Goal: Find specific page/section: Find specific page/section

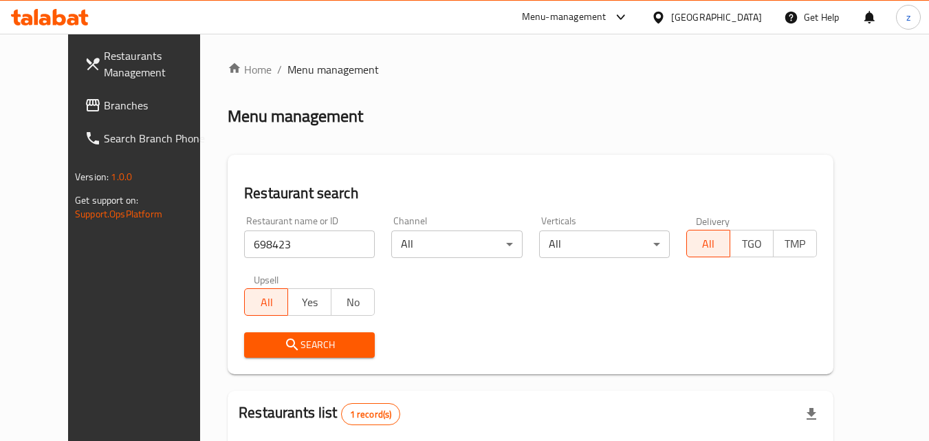
scroll to position [138, 0]
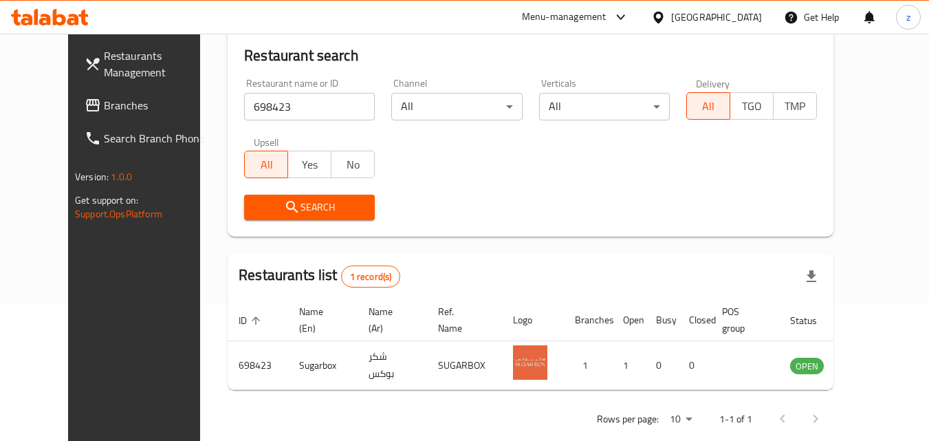
click at [699, 25] on div "[GEOGRAPHIC_DATA]" at bounding box center [716, 17] width 91 height 15
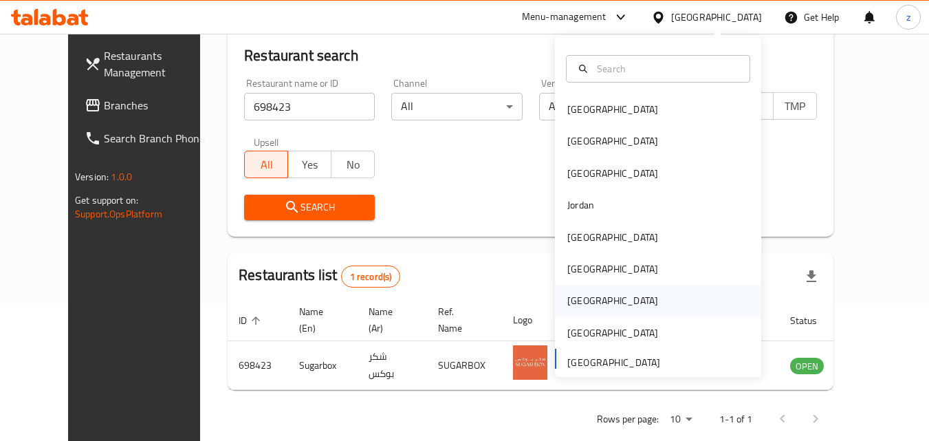
click at [585, 299] on div "[GEOGRAPHIC_DATA]" at bounding box center [612, 301] width 113 height 32
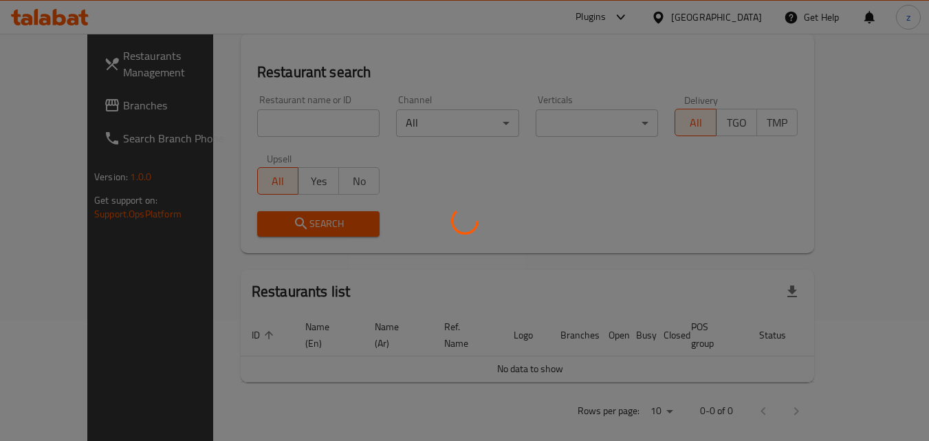
scroll to position [138, 0]
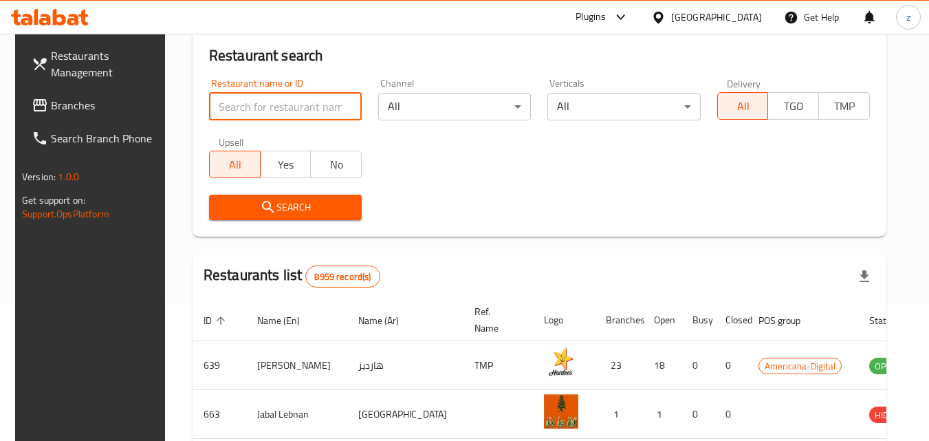
click at [255, 102] on input "search" at bounding box center [285, 107] width 153 height 28
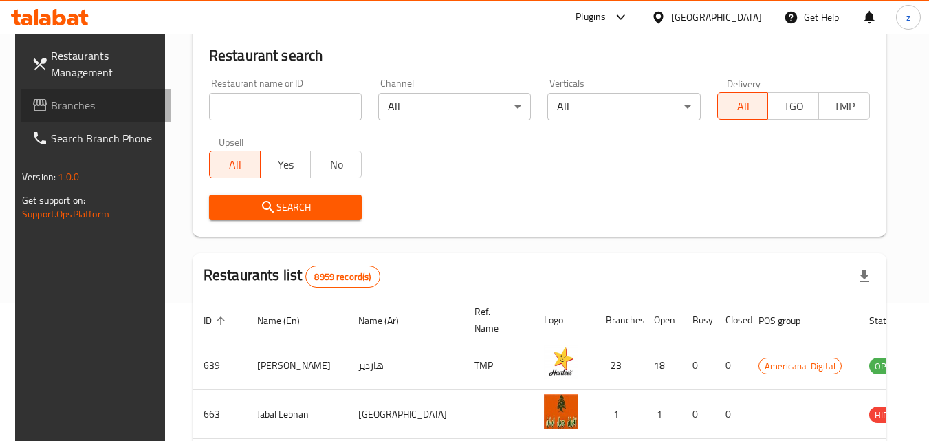
click at [51, 106] on span "Branches" at bounding box center [105, 105] width 109 height 17
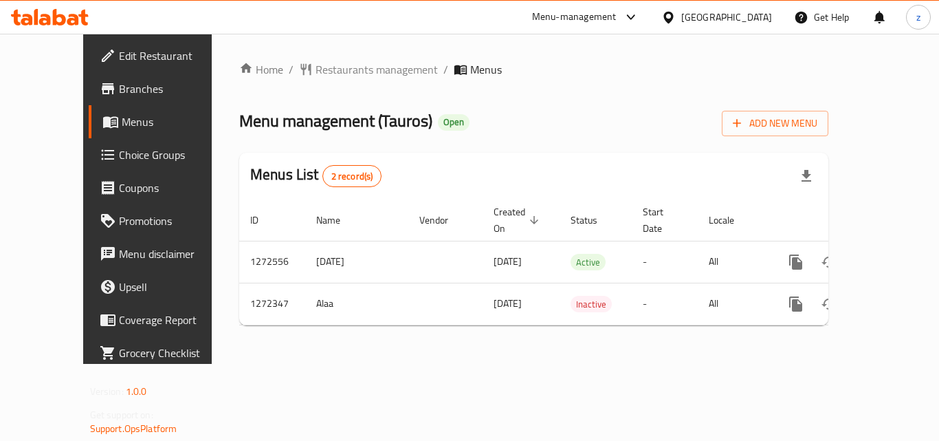
click at [305, 80] on div "Home / Restaurants management / Menus Menu management ( Tauros ) Open Add New M…" at bounding box center [533, 198] width 589 height 275
click at [316, 74] on span "Restaurants management" at bounding box center [377, 69] width 122 height 17
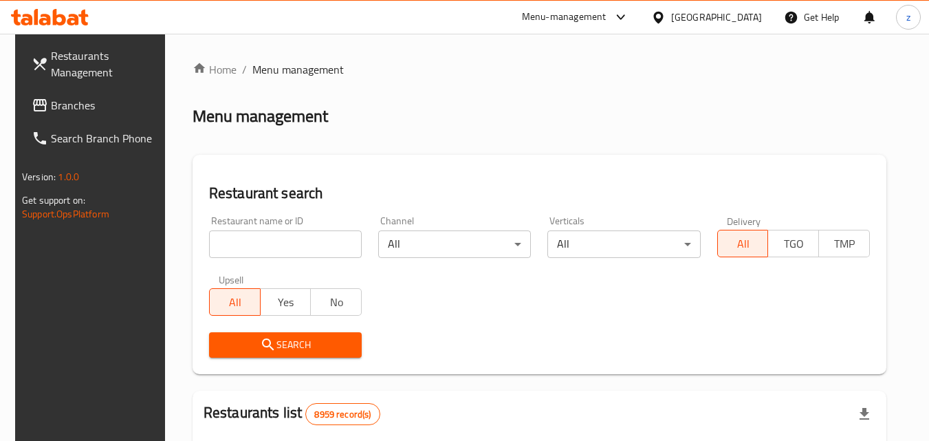
click at [263, 237] on input "search" at bounding box center [285, 244] width 153 height 28
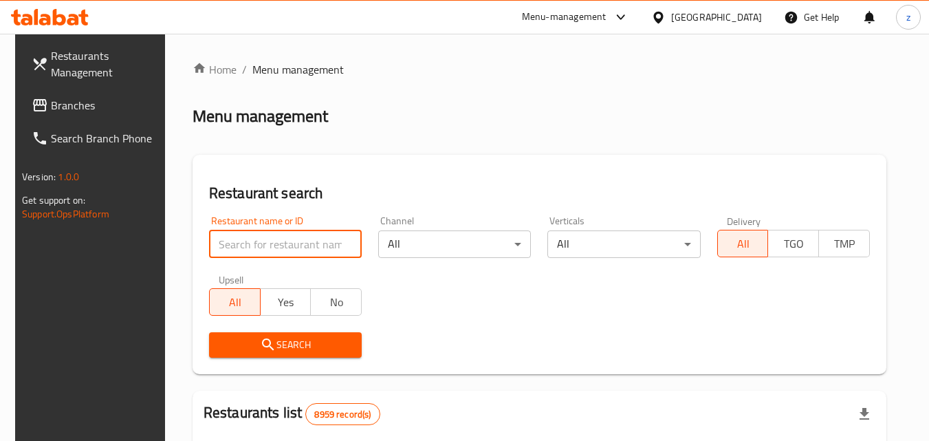
paste input "690120"
type input "690120"
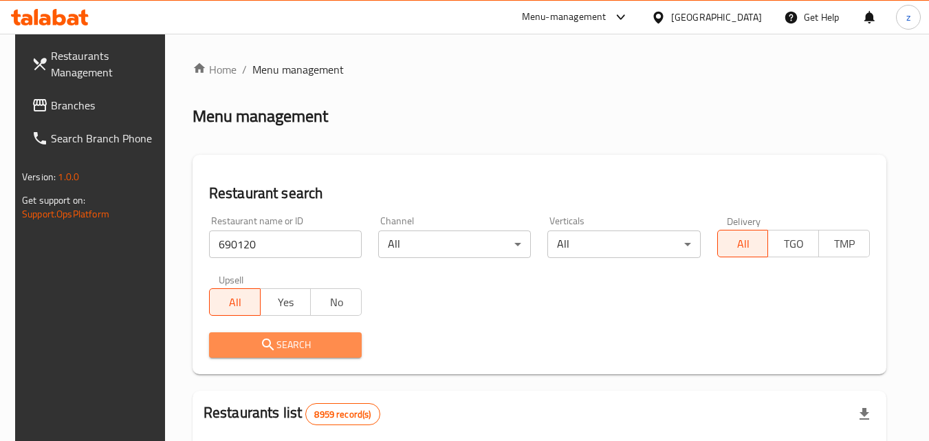
click at [294, 345] on span "Search" at bounding box center [285, 344] width 131 height 17
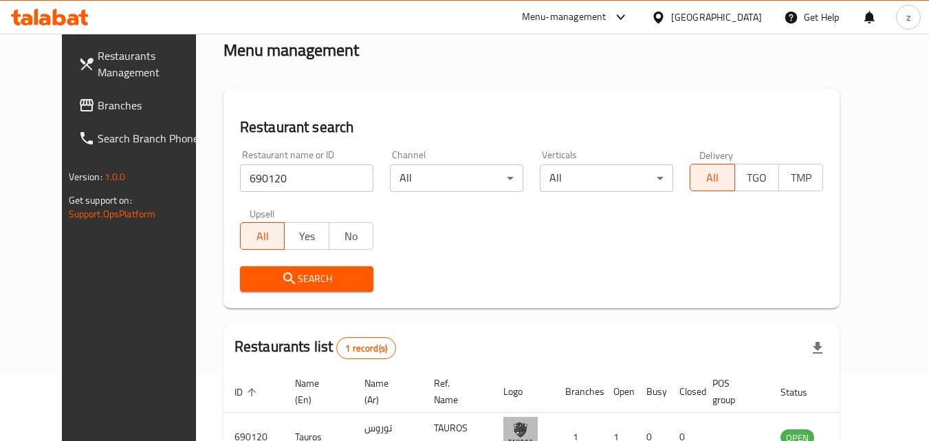
scroll to position [161, 0]
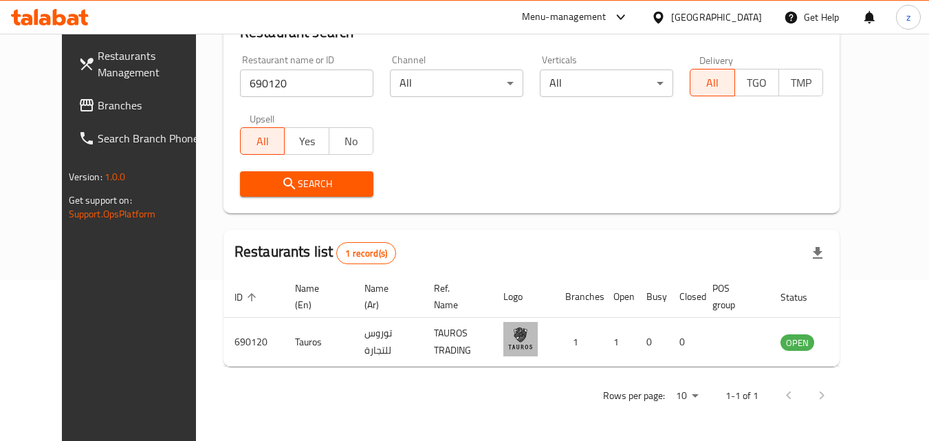
click at [666, 19] on icon at bounding box center [658, 17] width 14 height 14
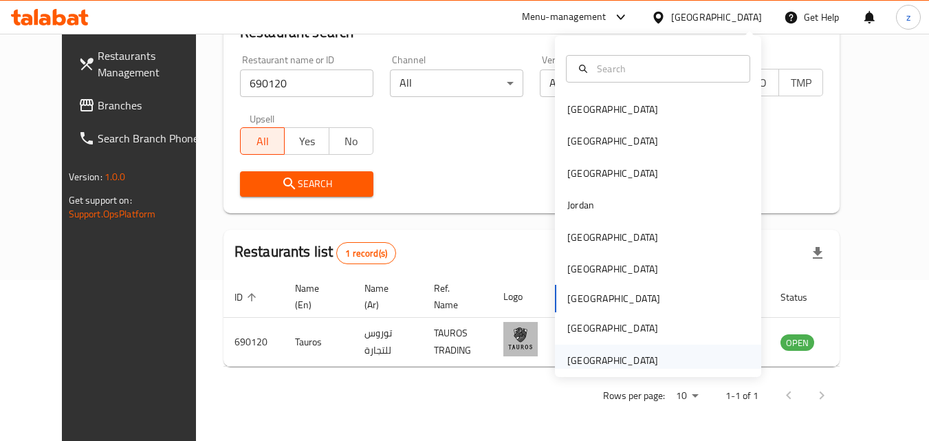
click at [619, 360] on div "[GEOGRAPHIC_DATA]" at bounding box center [612, 360] width 91 height 15
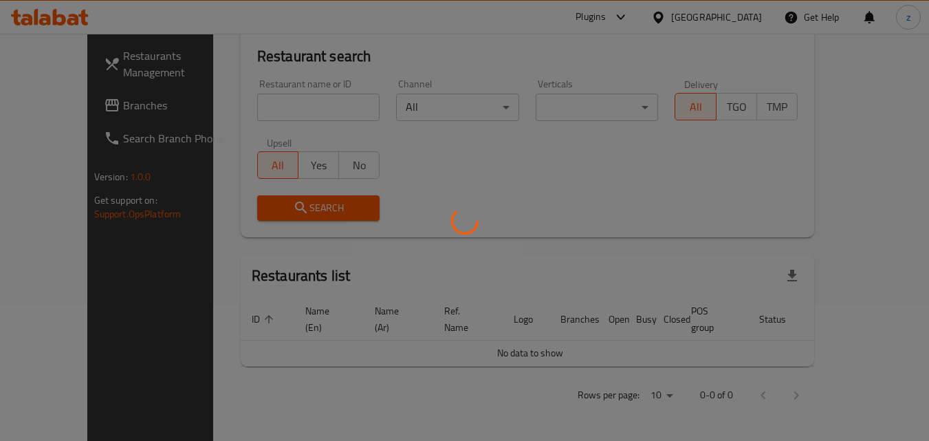
scroll to position [121, 0]
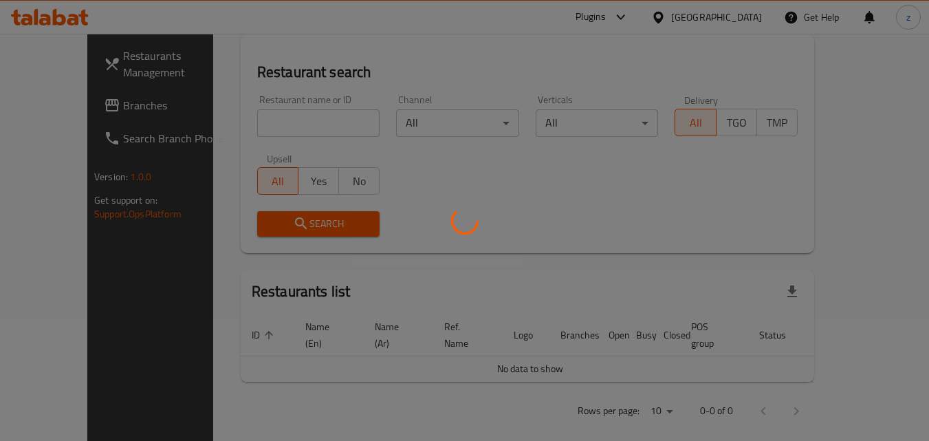
click at [483, 159] on div at bounding box center [464, 220] width 929 height 441
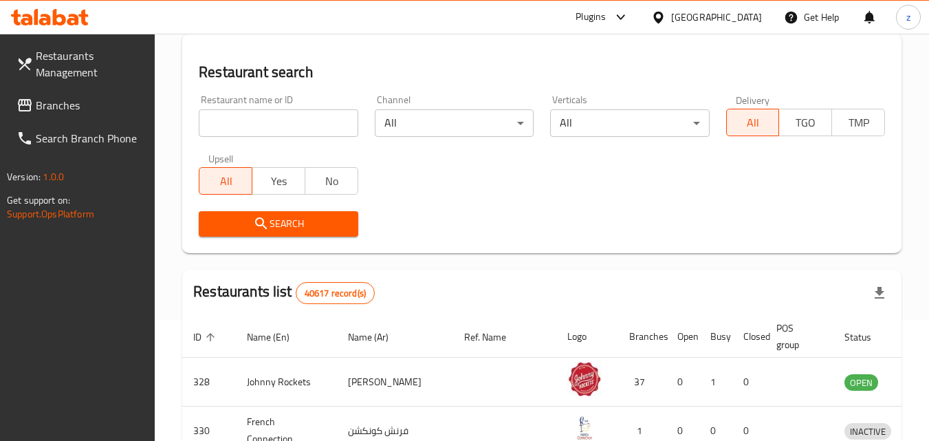
scroll to position [161, 0]
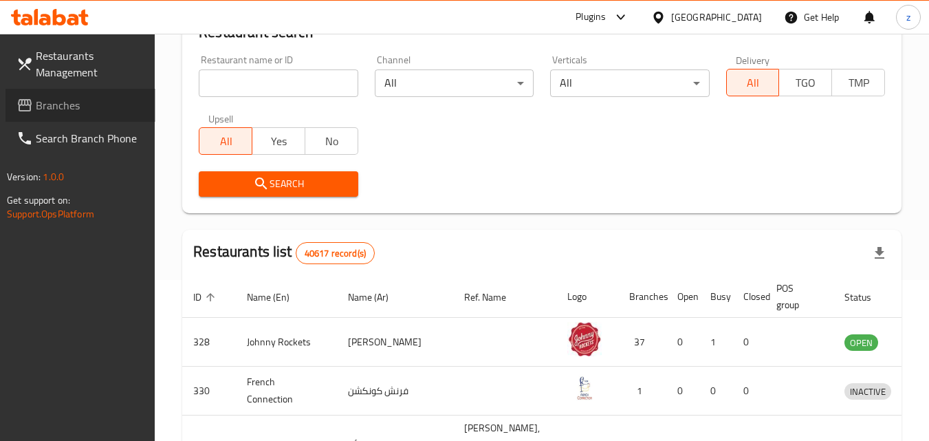
click at [61, 98] on span "Branches" at bounding box center [90, 105] width 109 height 17
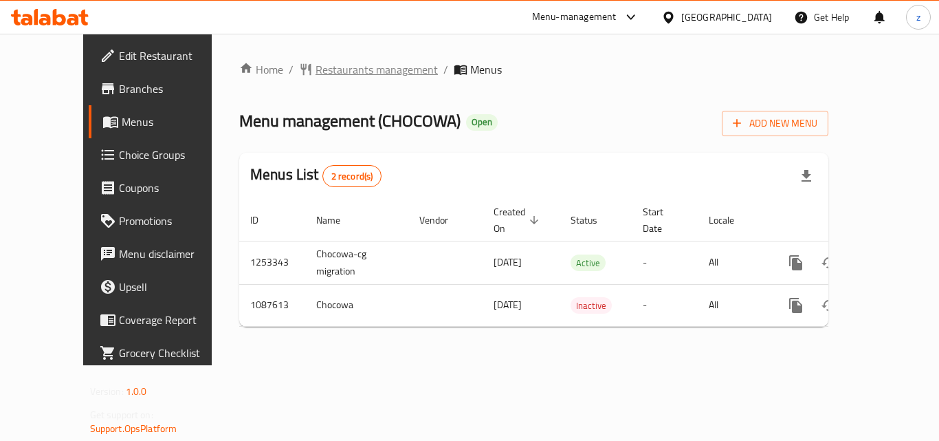
click at [330, 66] on span "Restaurants management" at bounding box center [377, 69] width 122 height 17
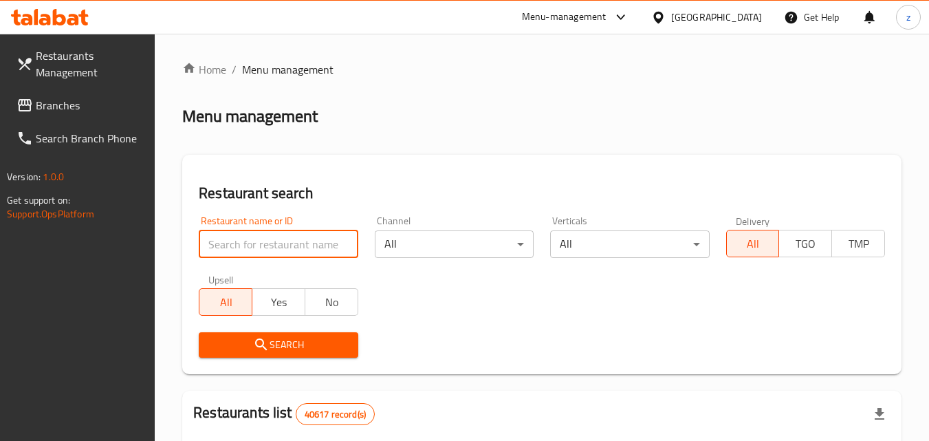
click at [277, 242] on input "search" at bounding box center [278, 244] width 159 height 28
paste input "664740"
type input "664740"
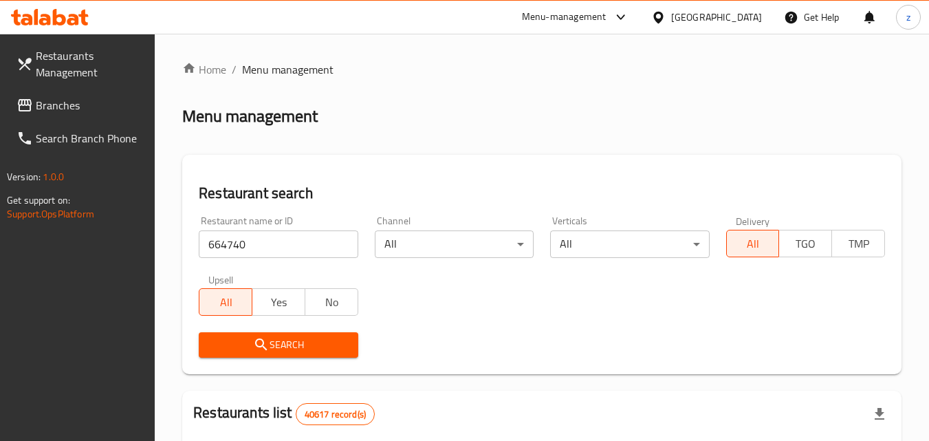
click at [268, 345] on icon "submit" at bounding box center [261, 344] width 17 height 17
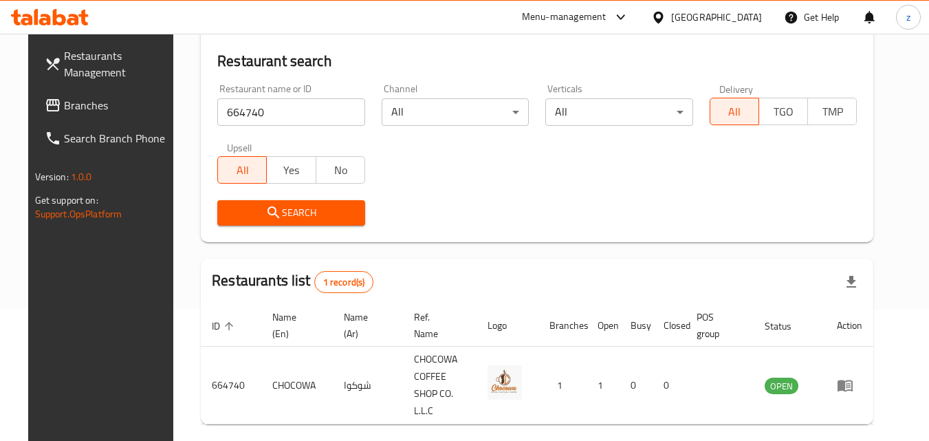
scroll to position [138, 0]
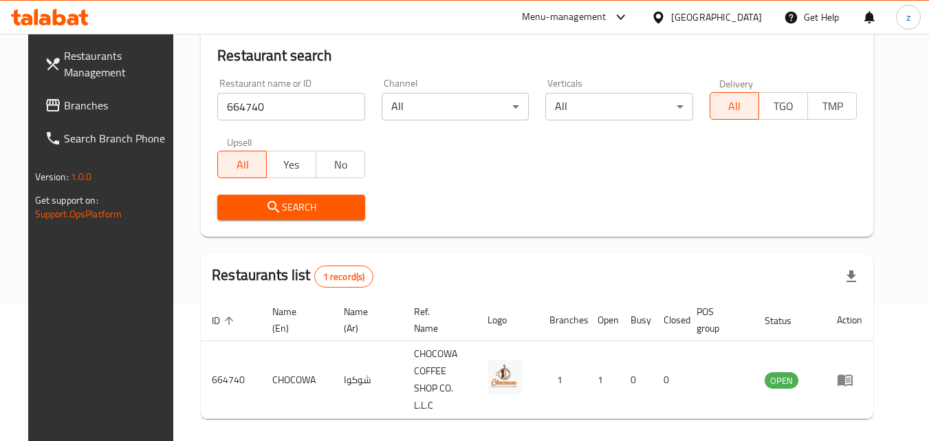
click at [705, 13] on div "[GEOGRAPHIC_DATA]" at bounding box center [716, 17] width 91 height 15
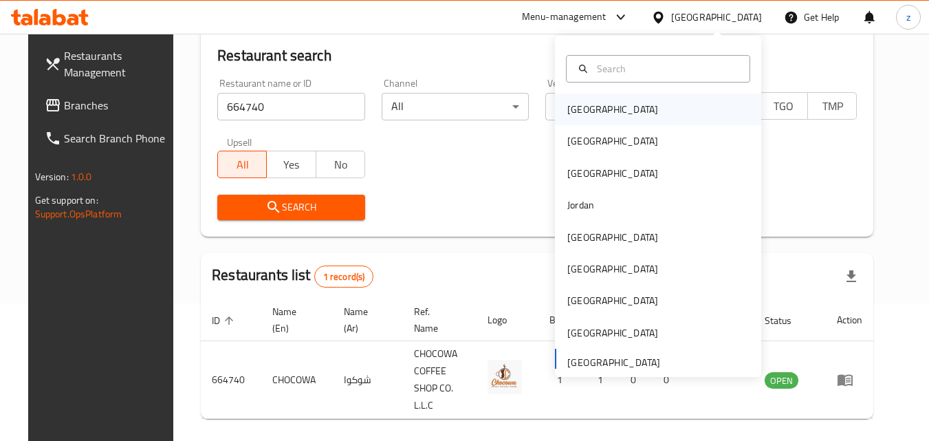
click at [578, 107] on div "[GEOGRAPHIC_DATA]" at bounding box center [612, 109] width 91 height 15
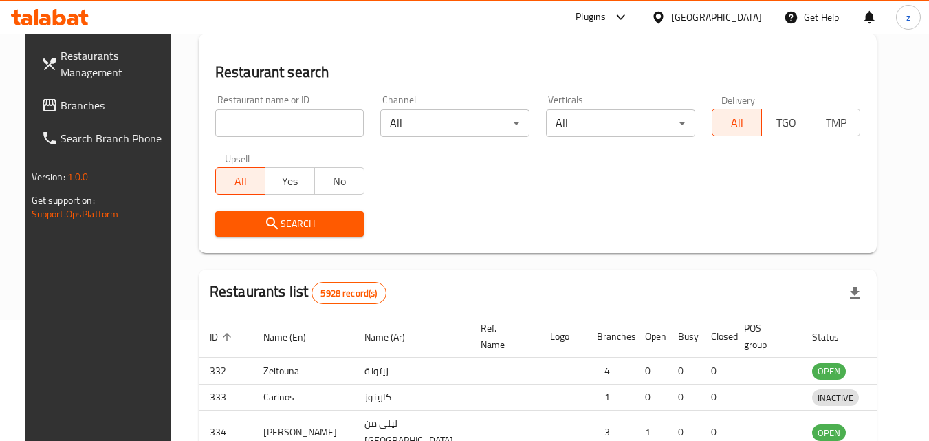
scroll to position [138, 0]
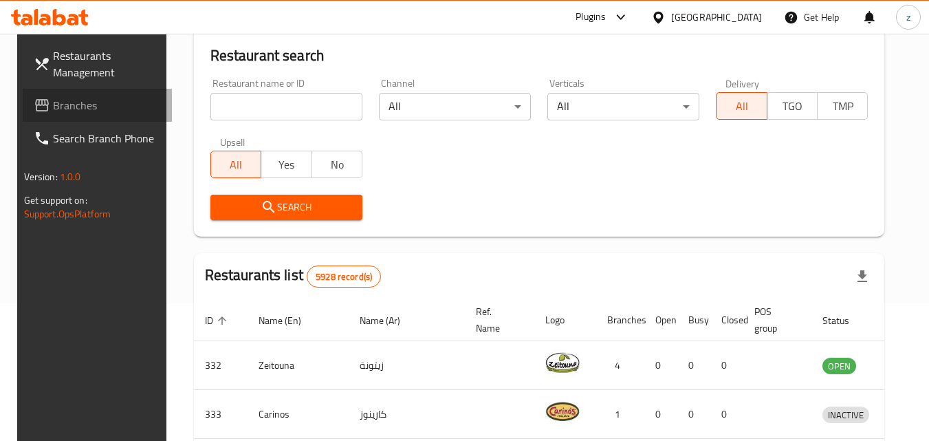
click at [53, 111] on span "Branches" at bounding box center [107, 105] width 109 height 17
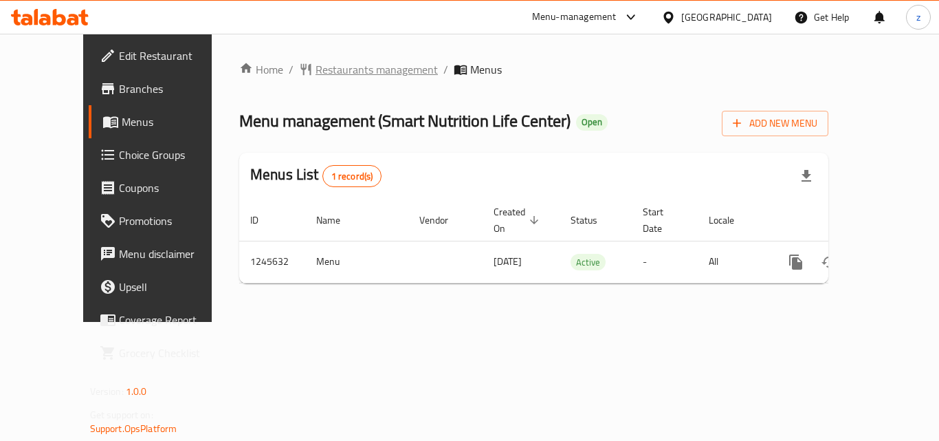
click at [316, 72] on span "Restaurants management" at bounding box center [377, 69] width 122 height 17
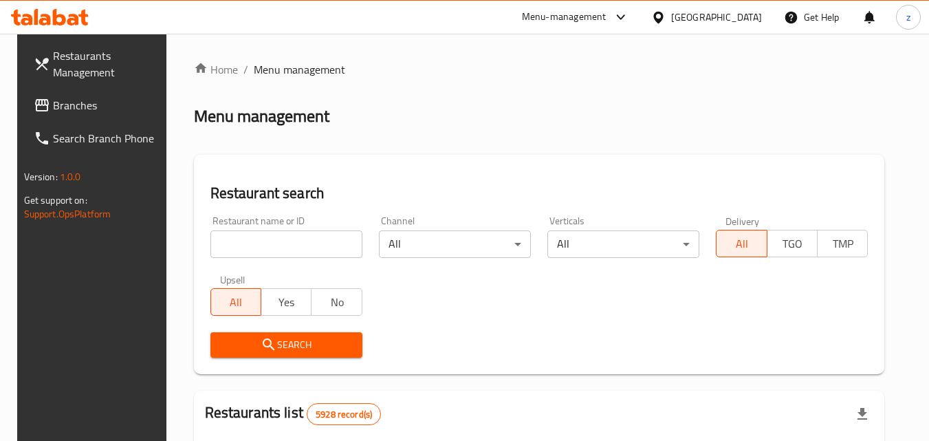
click at [288, 245] on input "search" at bounding box center [286, 244] width 152 height 28
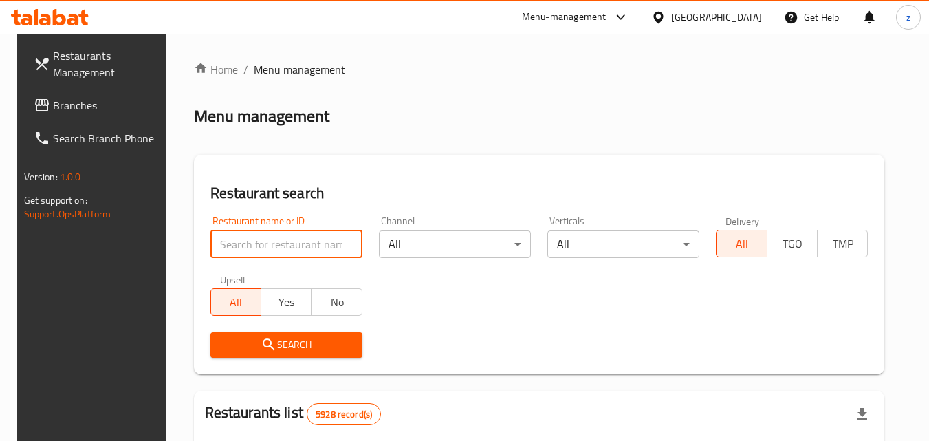
paste input "682591"
type input "682591"
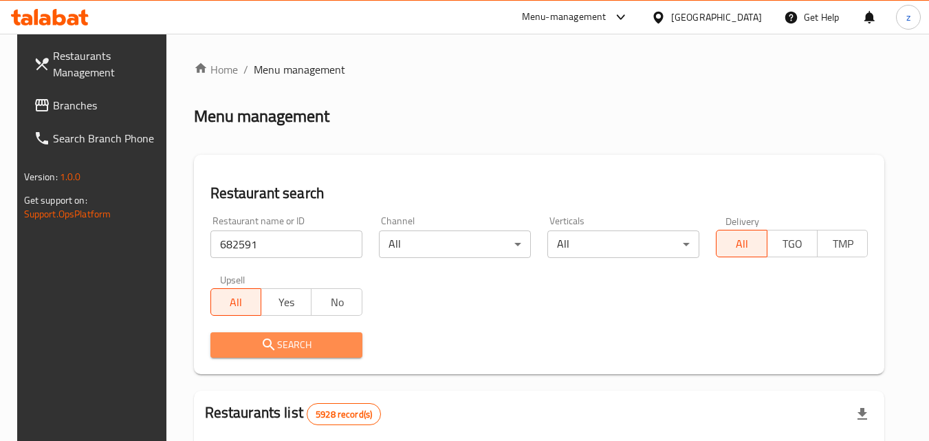
click at [300, 342] on span "Search" at bounding box center [286, 344] width 130 height 17
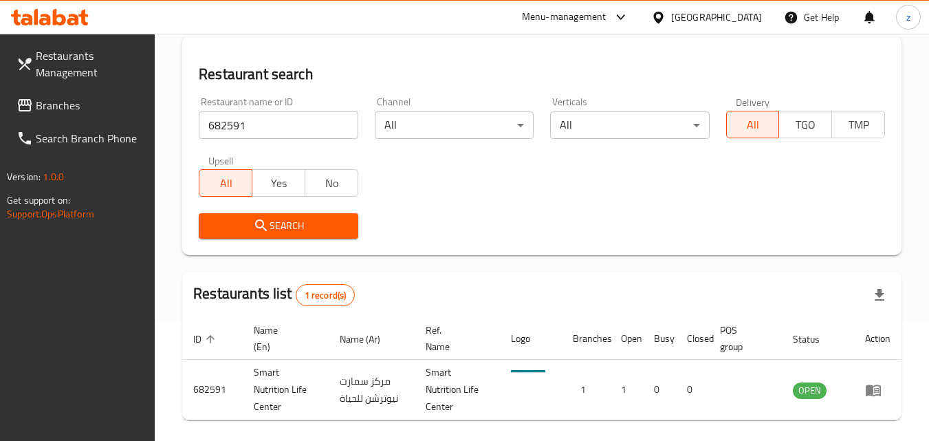
scroll to position [104, 0]
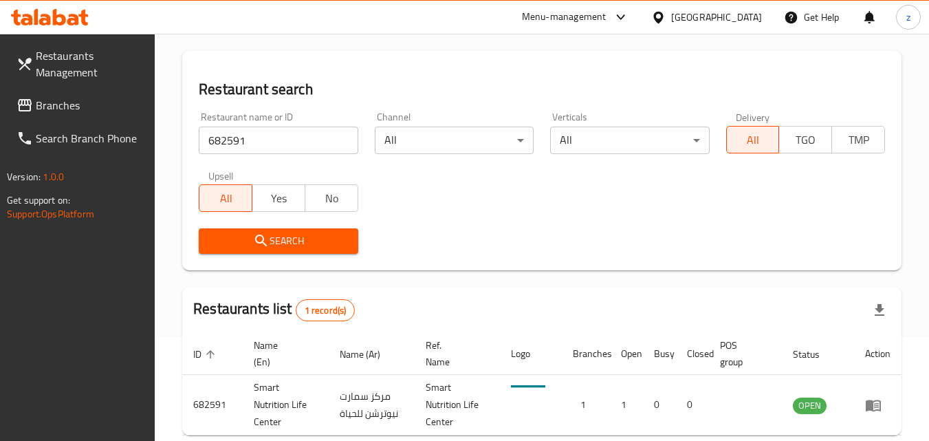
click at [747, 19] on div "[GEOGRAPHIC_DATA]" at bounding box center [716, 17] width 91 height 15
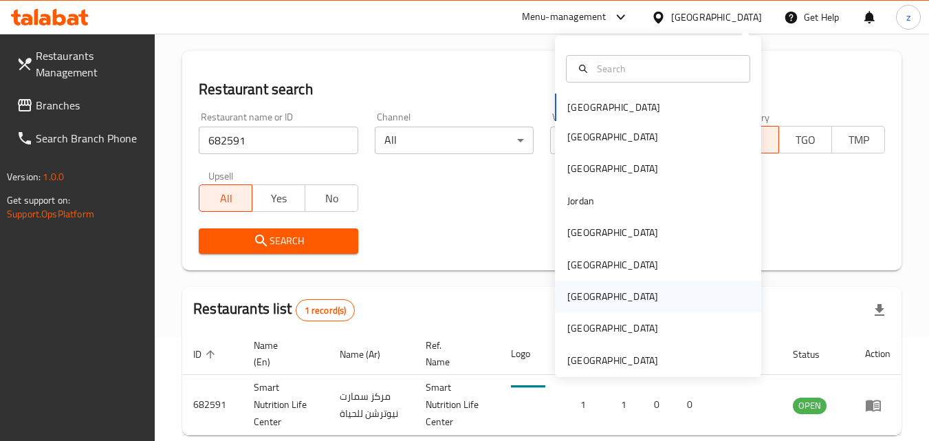
click at [595, 298] on div "Qatar" at bounding box center [658, 297] width 206 height 32
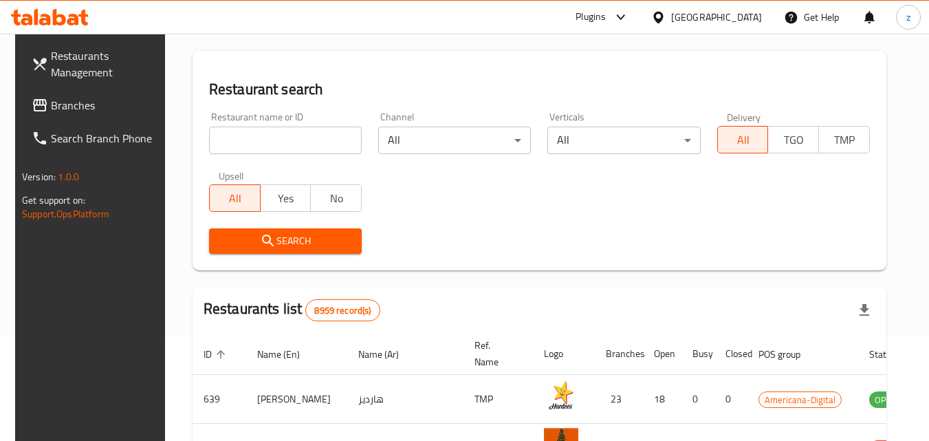
click at [51, 103] on span "Branches" at bounding box center [105, 105] width 109 height 17
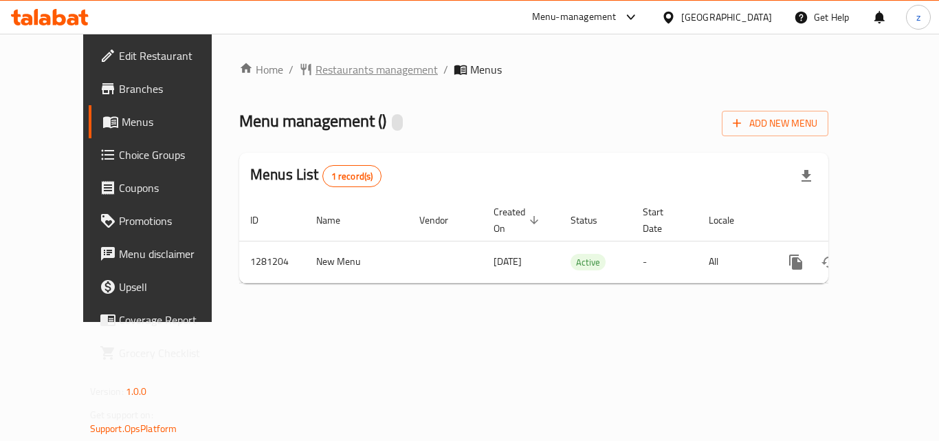
click at [316, 70] on span "Restaurants management" at bounding box center [377, 69] width 122 height 17
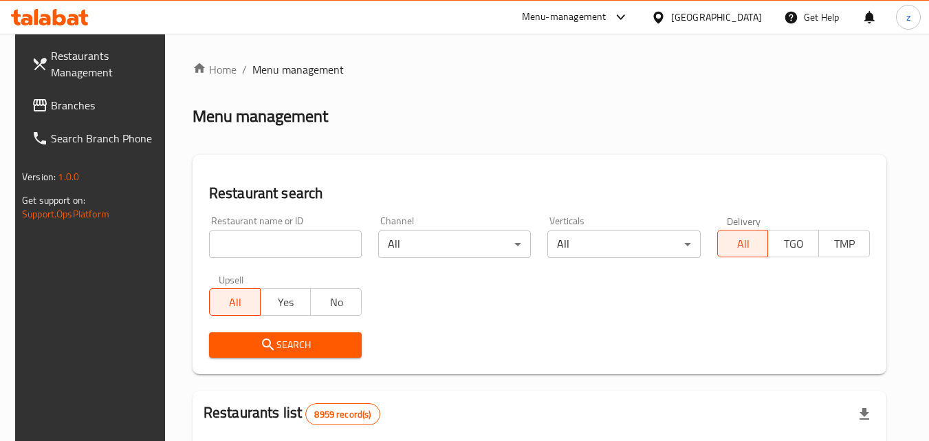
click at [270, 245] on input "search" at bounding box center [285, 244] width 153 height 28
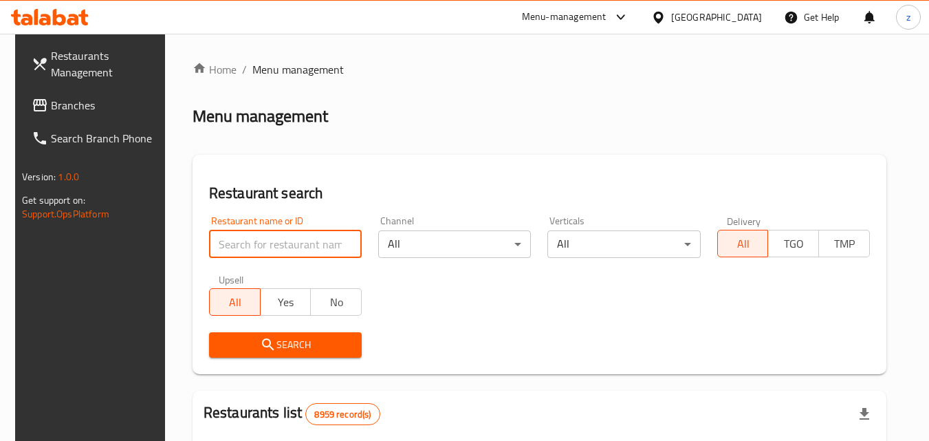
paste input "694181"
type input "694181"
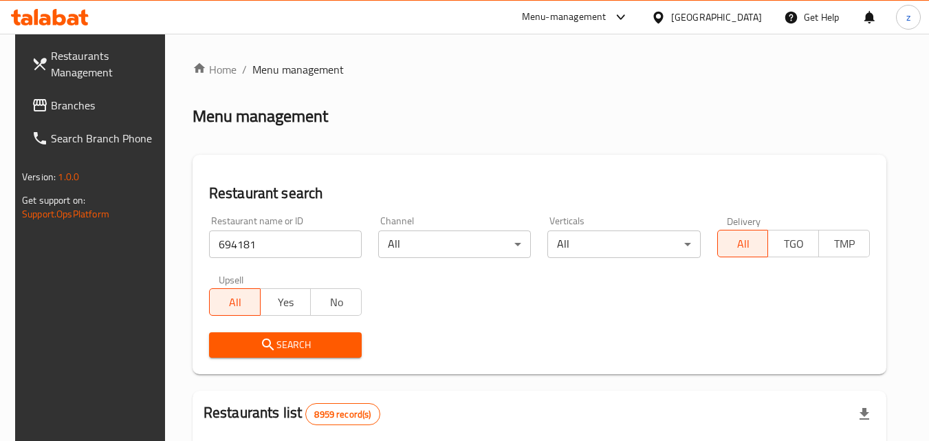
click at [281, 338] on span "Search" at bounding box center [285, 344] width 131 height 17
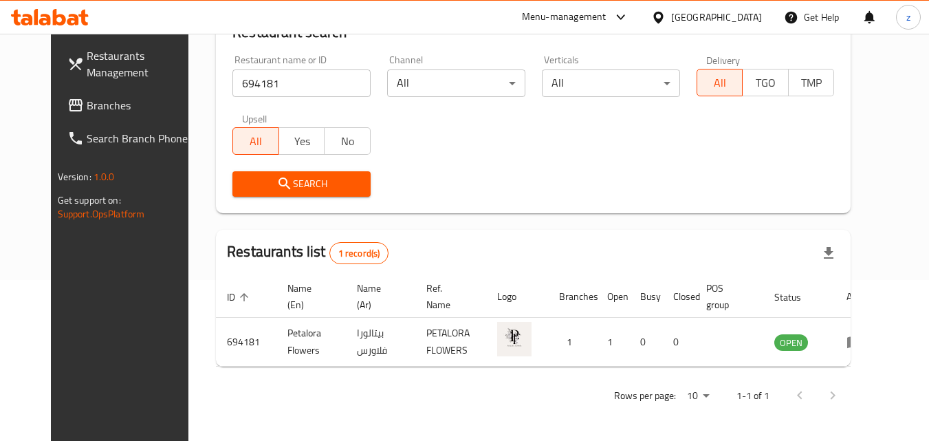
scroll to position [161, 0]
click at [745, 12] on div "[GEOGRAPHIC_DATA]" at bounding box center [716, 17] width 91 height 15
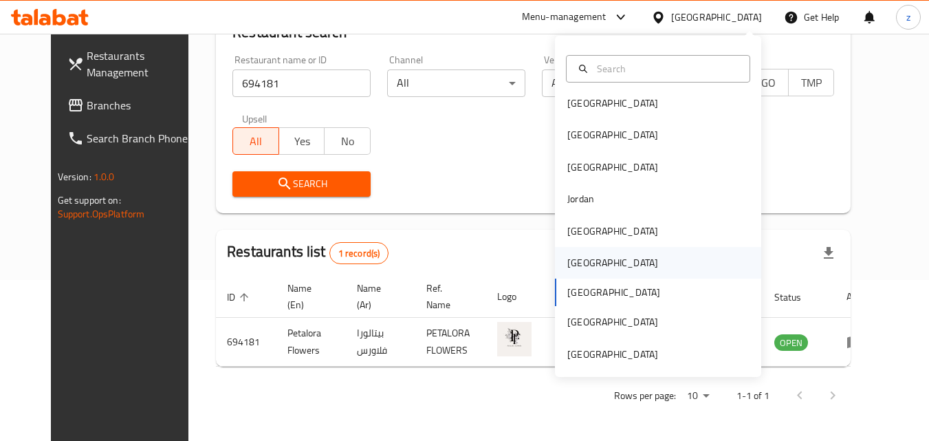
scroll to position [8, 0]
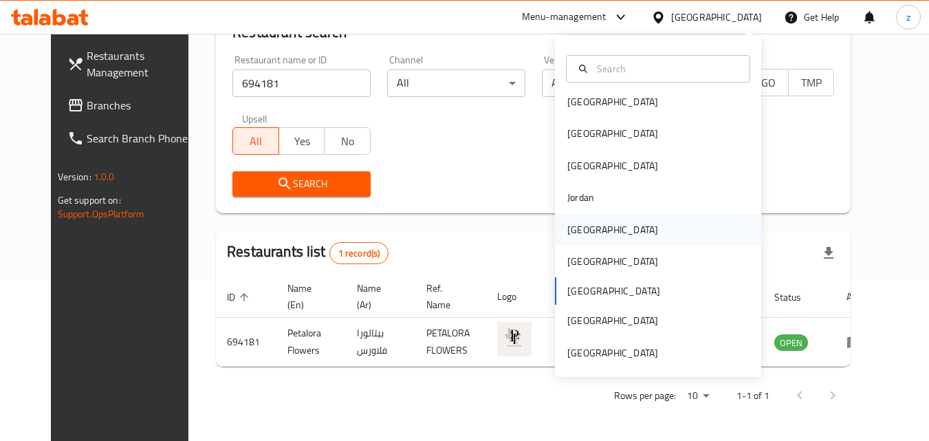
click at [575, 230] on div "[GEOGRAPHIC_DATA]" at bounding box center [612, 229] width 91 height 15
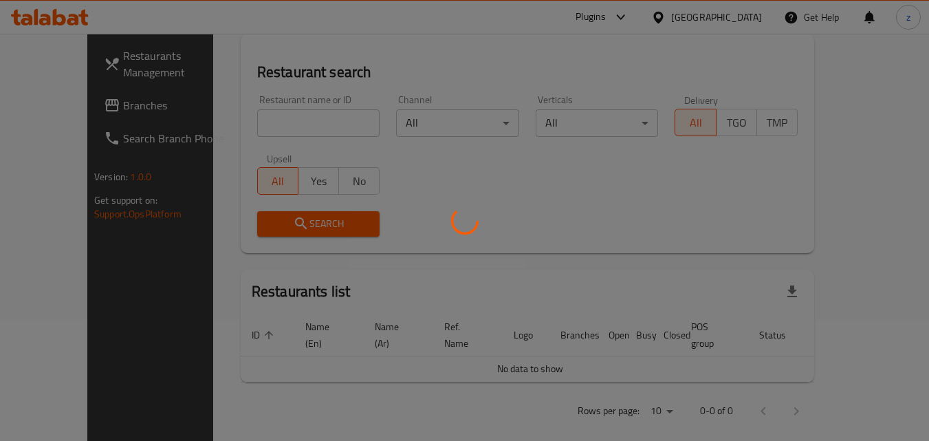
scroll to position [161, 0]
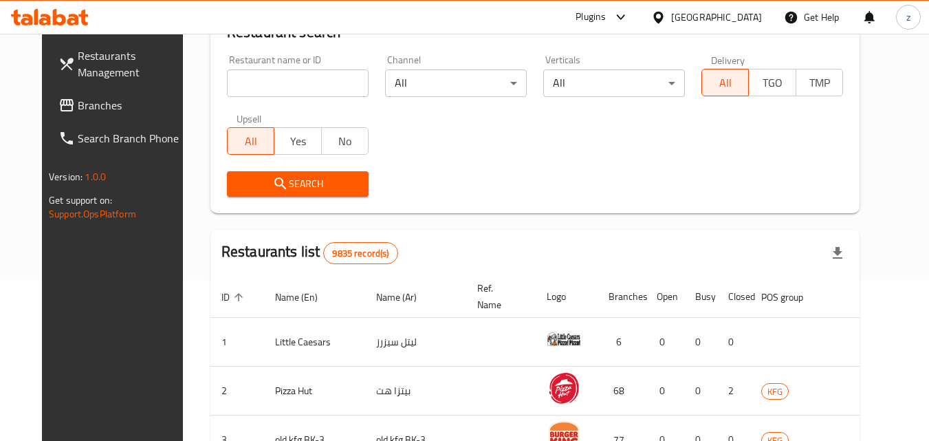
click at [78, 111] on span "Branches" at bounding box center [132, 105] width 109 height 17
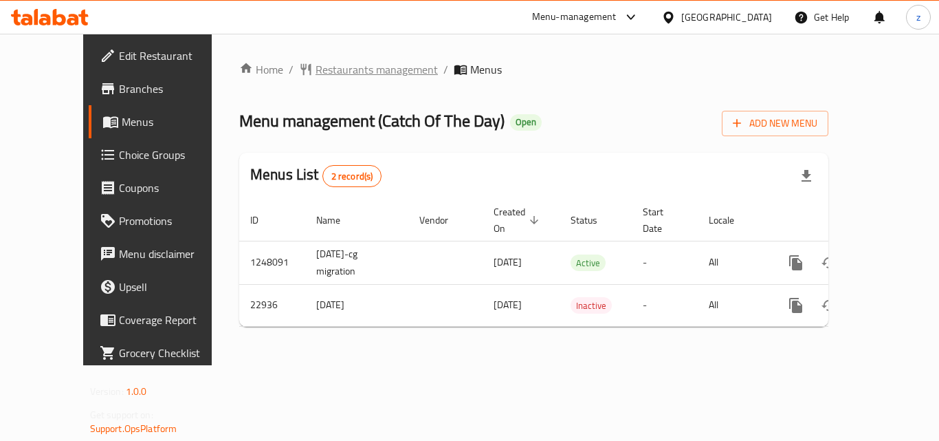
click at [316, 74] on span "Restaurants management" at bounding box center [377, 69] width 122 height 17
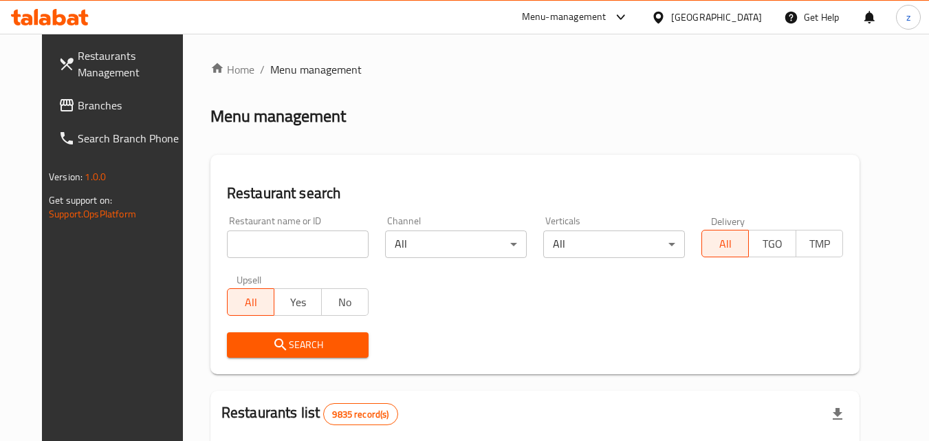
click at [283, 247] on input "search" at bounding box center [298, 244] width 142 height 28
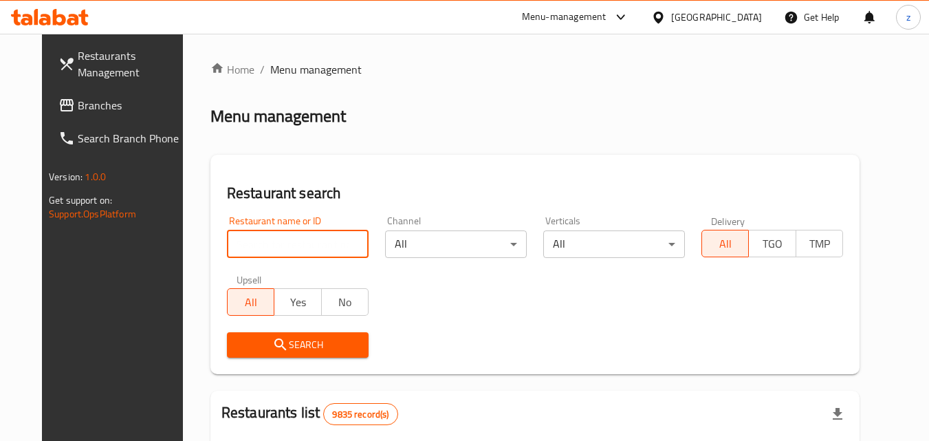
paste input "12144"
type input "12144"
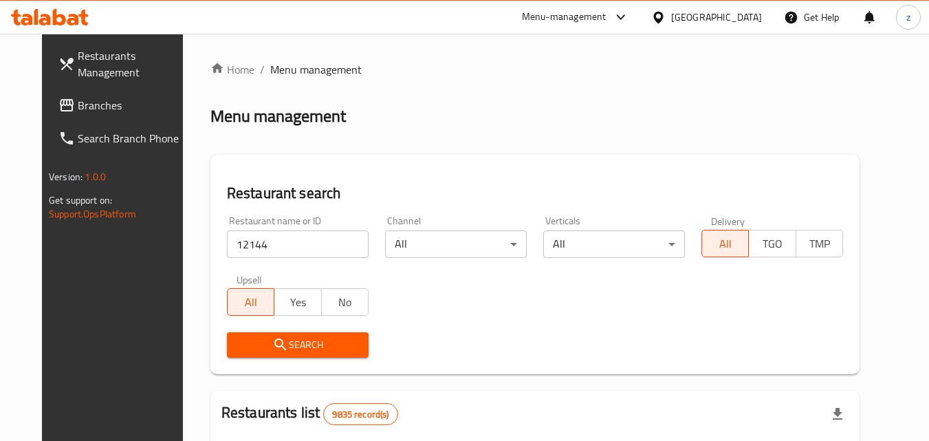
click at [290, 332] on button "Search" at bounding box center [298, 344] width 142 height 25
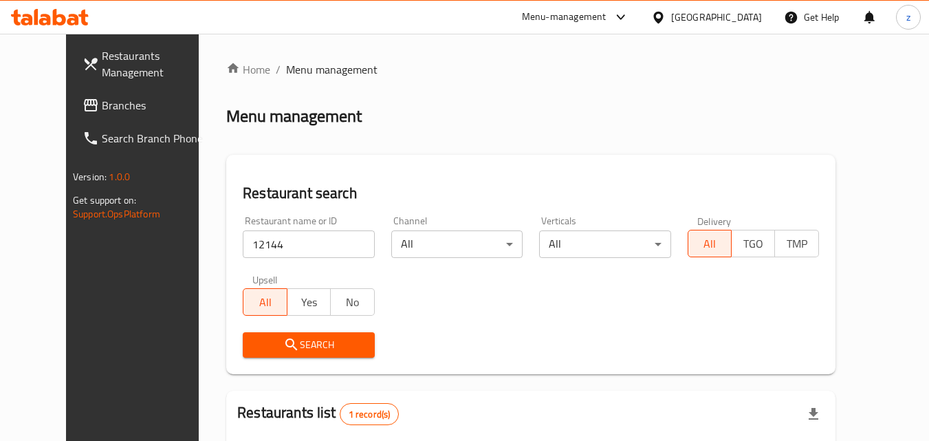
click at [749, 20] on div "[GEOGRAPHIC_DATA]" at bounding box center [716, 17] width 91 height 15
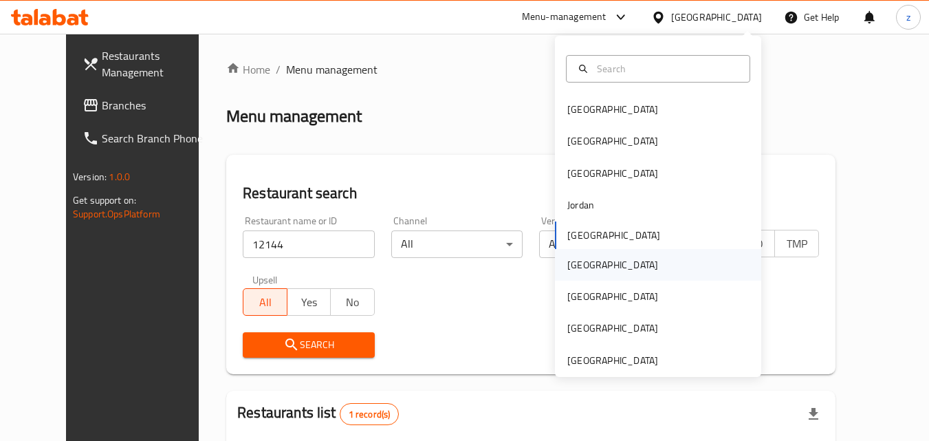
click at [586, 263] on div "[GEOGRAPHIC_DATA]" at bounding box center [612, 265] width 113 height 32
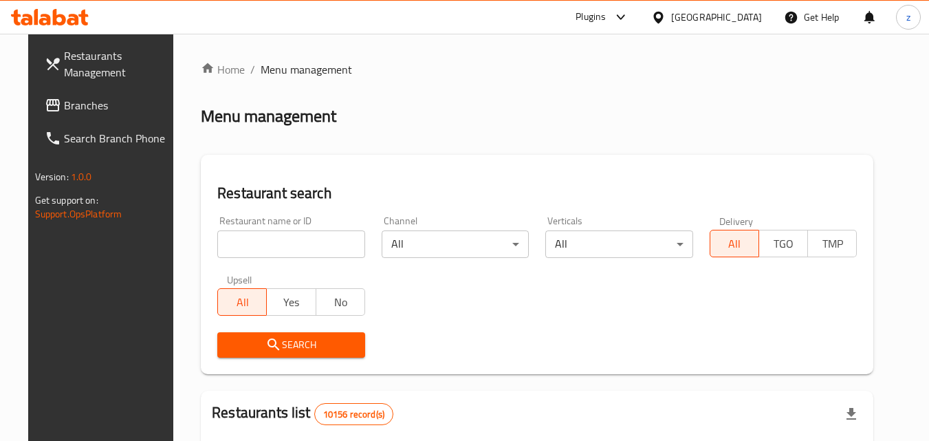
click at [64, 111] on span "Branches" at bounding box center [118, 105] width 109 height 17
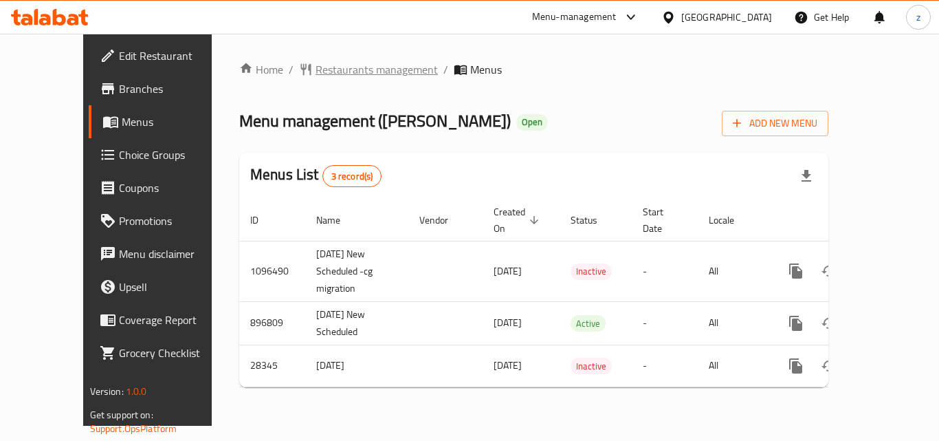
click at [316, 70] on span "Restaurants management" at bounding box center [377, 69] width 122 height 17
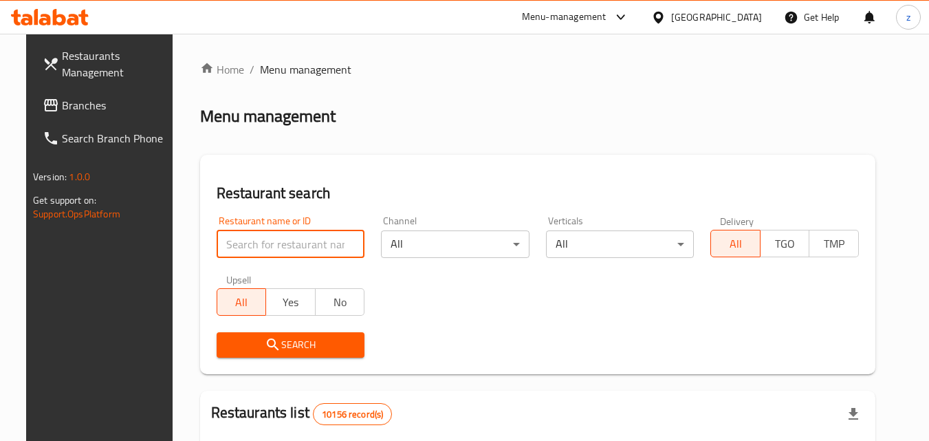
click at [261, 245] on input "search" at bounding box center [291, 244] width 149 height 28
paste input "11687"
type input "11687"
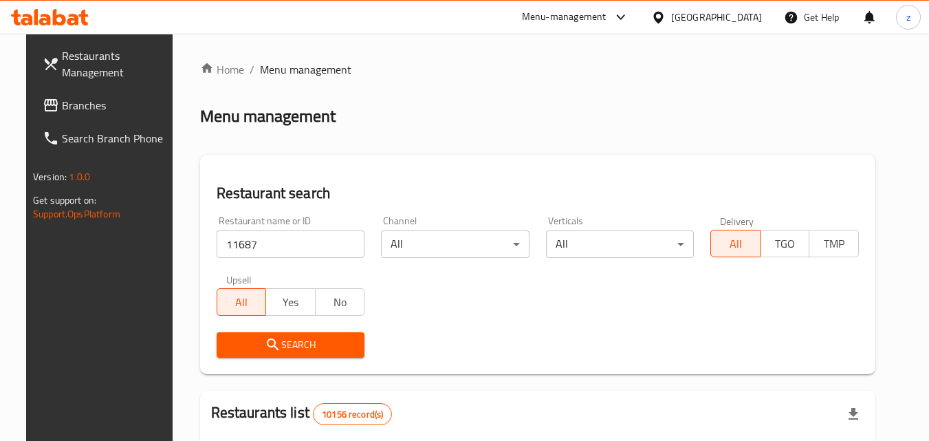
click at [251, 344] on span "Search" at bounding box center [291, 344] width 127 height 17
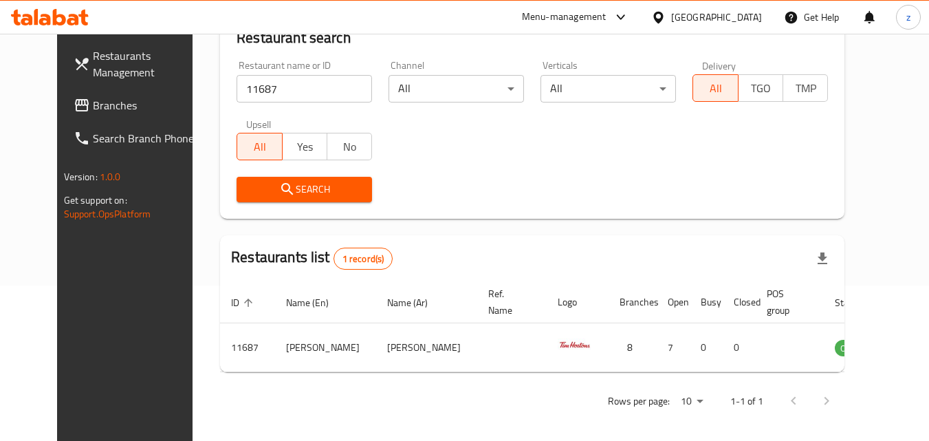
scroll to position [161, 0]
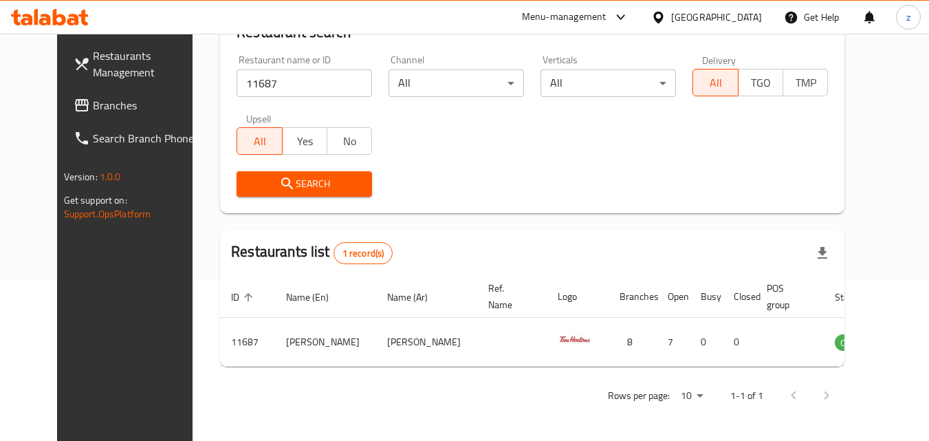
click at [760, 24] on div "Oman" at bounding box center [716, 17] width 91 height 15
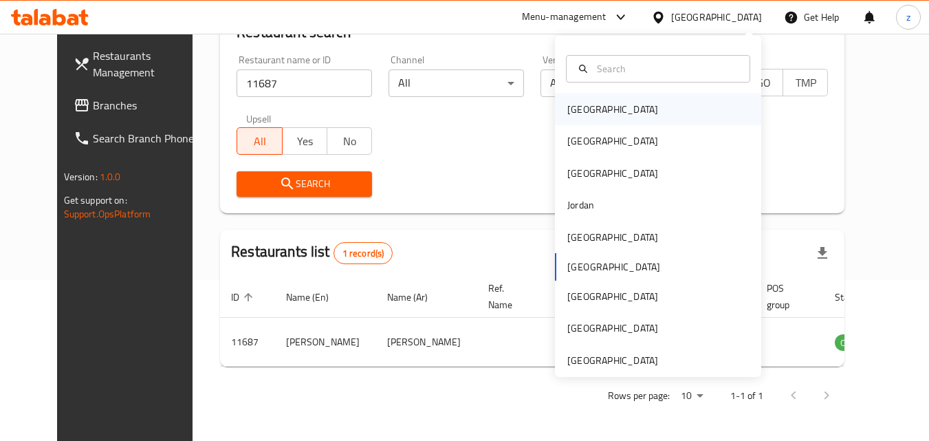
click at [592, 114] on div "[GEOGRAPHIC_DATA]" at bounding box center [612, 110] width 113 height 32
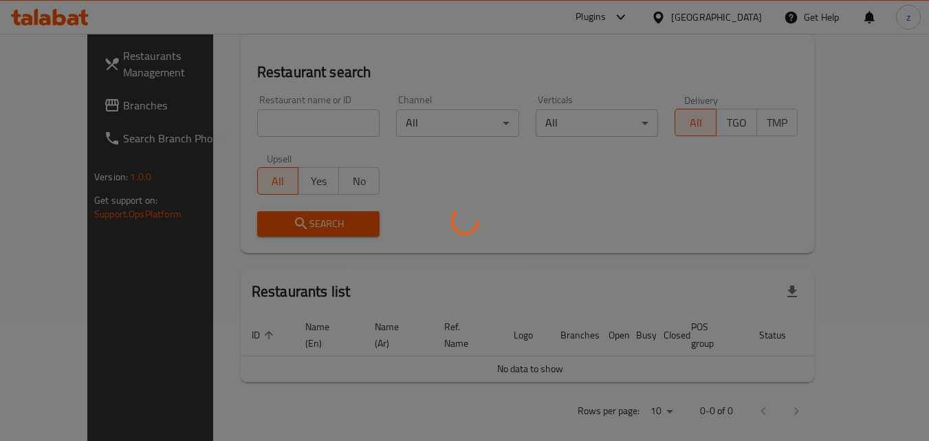
scroll to position [161, 0]
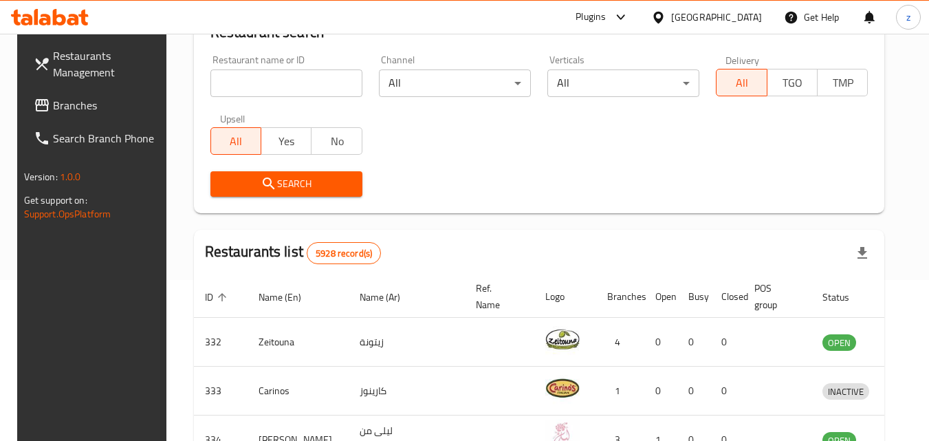
click at [53, 108] on span "Branches" at bounding box center [107, 105] width 109 height 17
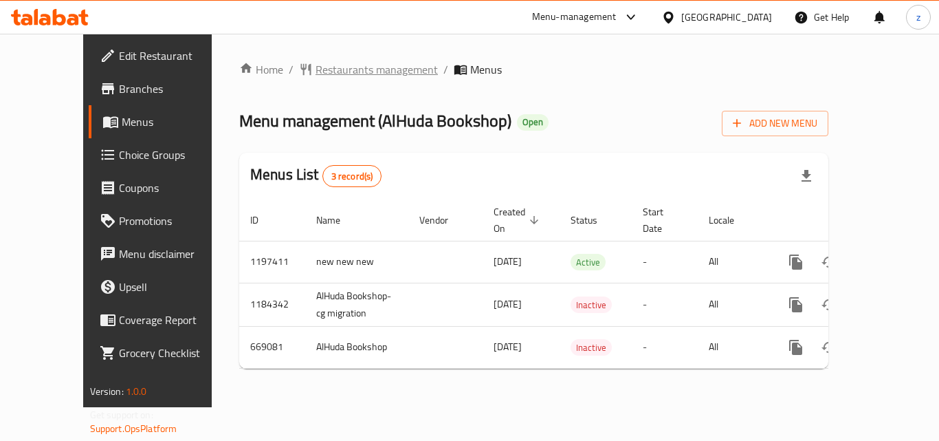
click at [316, 74] on span "Restaurants management" at bounding box center [377, 69] width 122 height 17
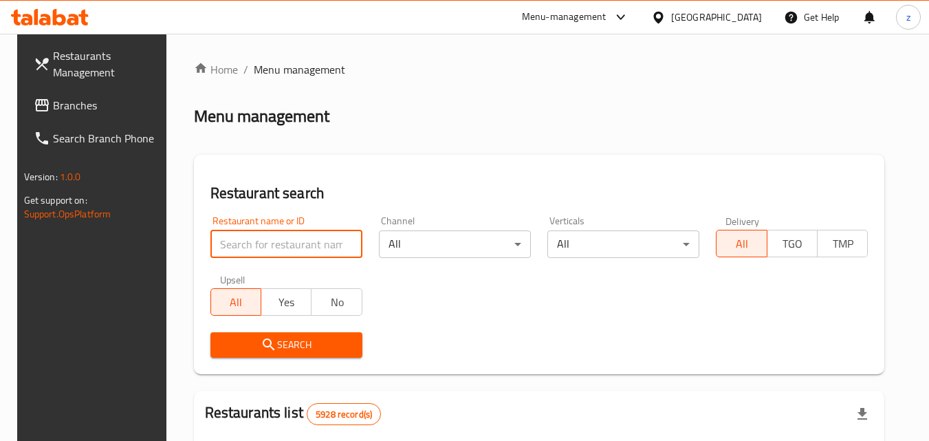
click at [254, 247] on input "search" at bounding box center [286, 244] width 152 height 28
paste input "642211"
type input "642211"
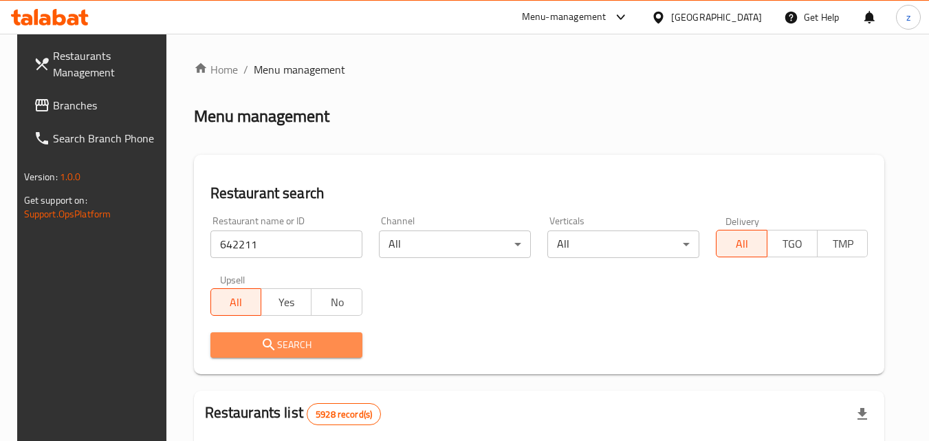
click at [261, 342] on icon "submit" at bounding box center [269, 344] width 17 height 17
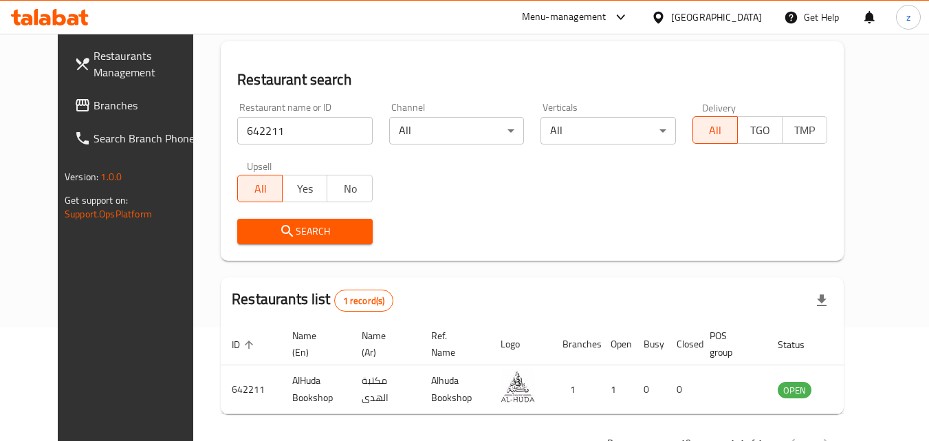
scroll to position [92, 0]
